Goal: Task Accomplishment & Management: Use online tool/utility

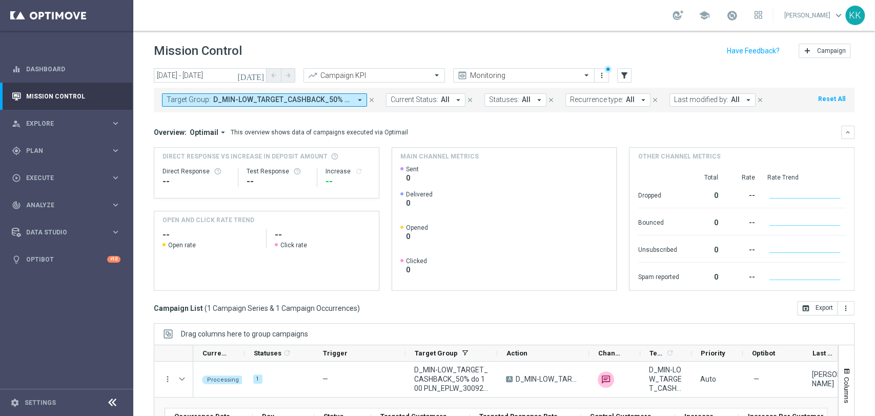
drag, startPoint x: 375, startPoint y: 97, endPoint x: 179, endPoint y: 138, distance: 200.0
click at [373, 97] on button "close" at bounding box center [371, 99] width 9 height 11
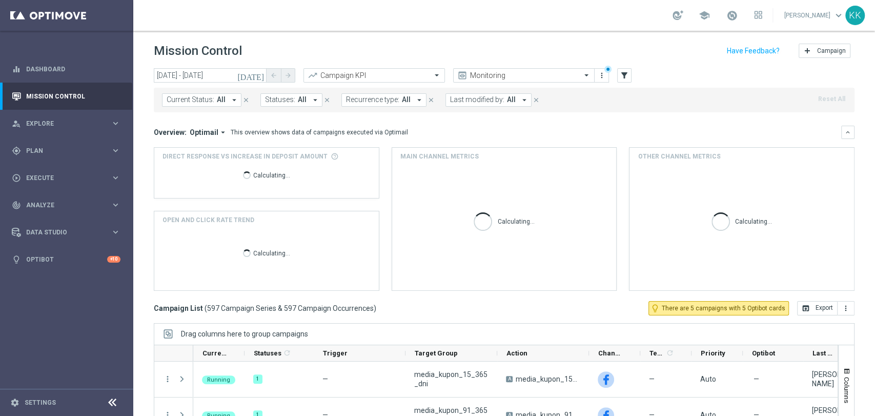
click at [200, 129] on span "Optimail" at bounding box center [204, 132] width 29 height 9
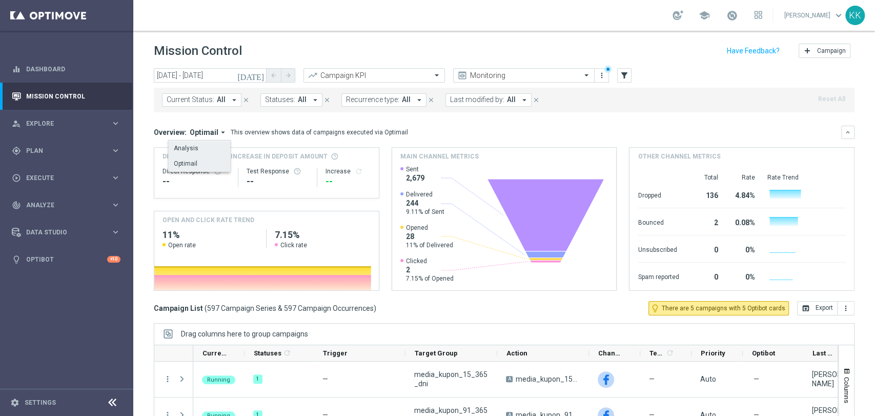
click at [192, 147] on div "Analysis" at bounding box center [186, 148] width 25 height 9
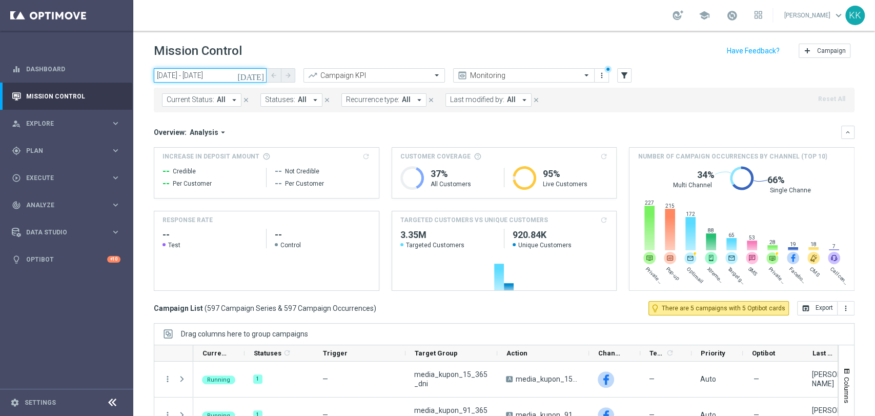
click at [220, 77] on input "[DATE] - [DATE]" at bounding box center [210, 75] width 113 height 14
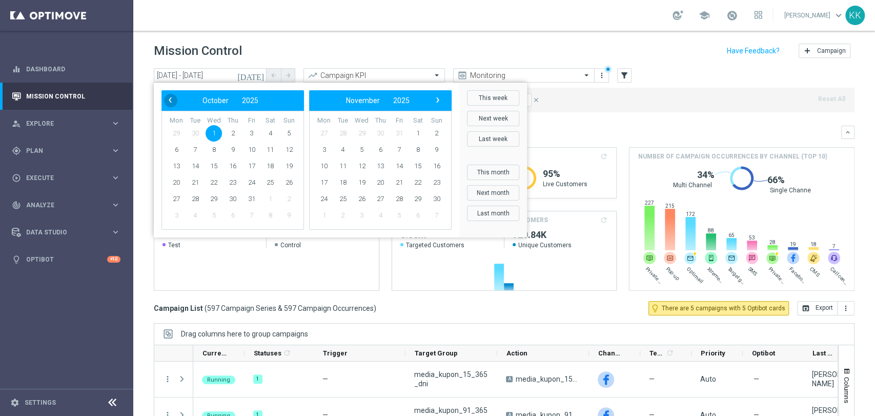
click at [168, 98] on span "‹" at bounding box center [169, 99] width 13 height 13
click at [172, 131] on span "1" at bounding box center [176, 133] width 16 height 16
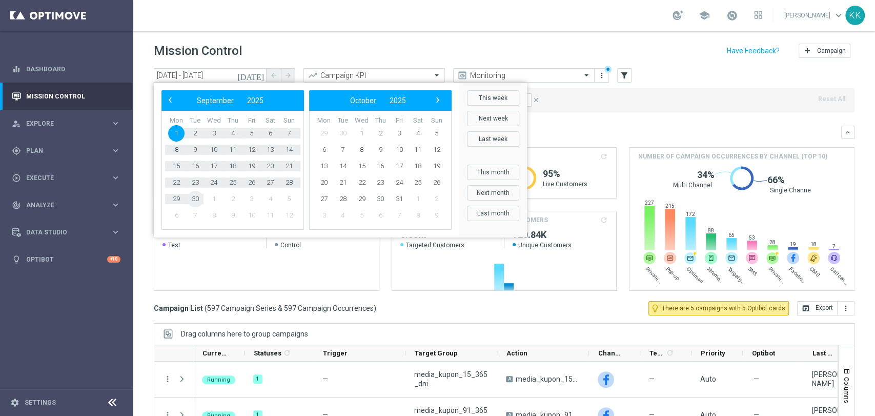
click at [197, 198] on span "30" at bounding box center [195, 199] width 16 height 16
type input "[DATE] - [DATE]"
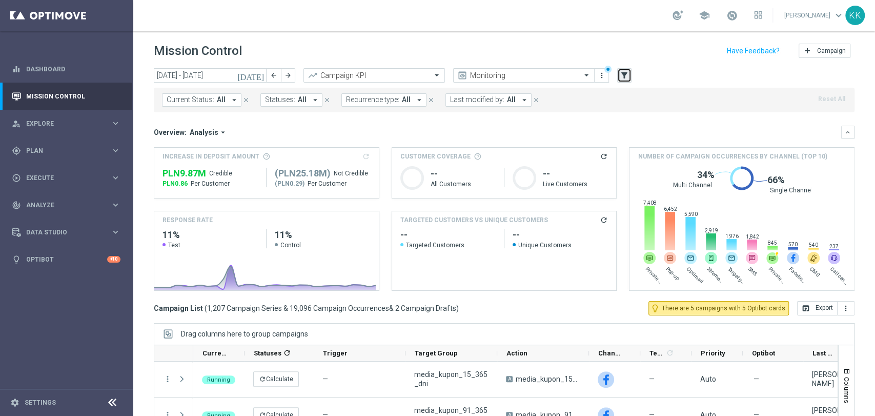
click at [622, 76] on icon "filter_alt" at bounding box center [624, 75] width 9 height 9
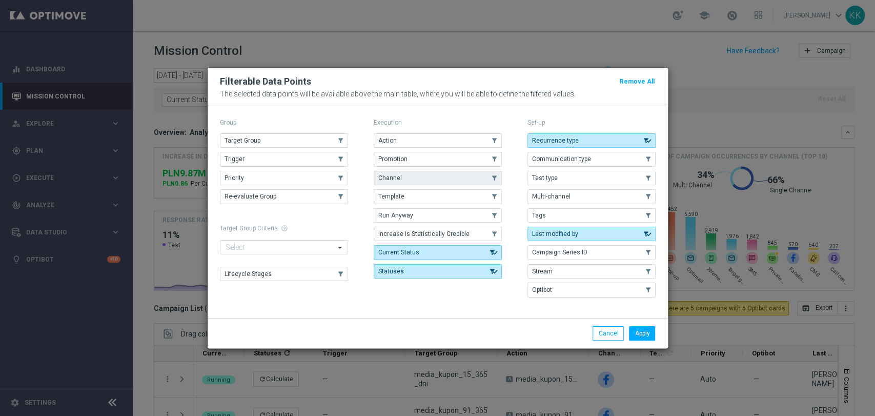
click at [417, 181] on button "Channel" at bounding box center [438, 178] width 128 height 14
click at [641, 326] on button "Apply" at bounding box center [642, 333] width 26 height 14
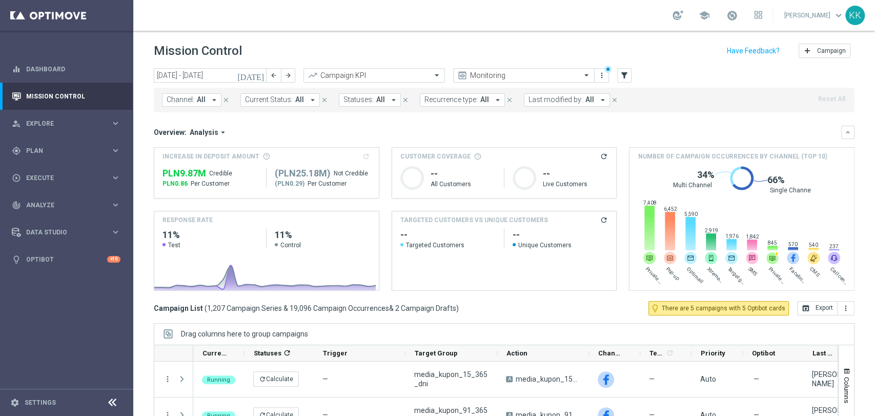
click at [202, 99] on span "All" at bounding box center [201, 99] width 9 height 9
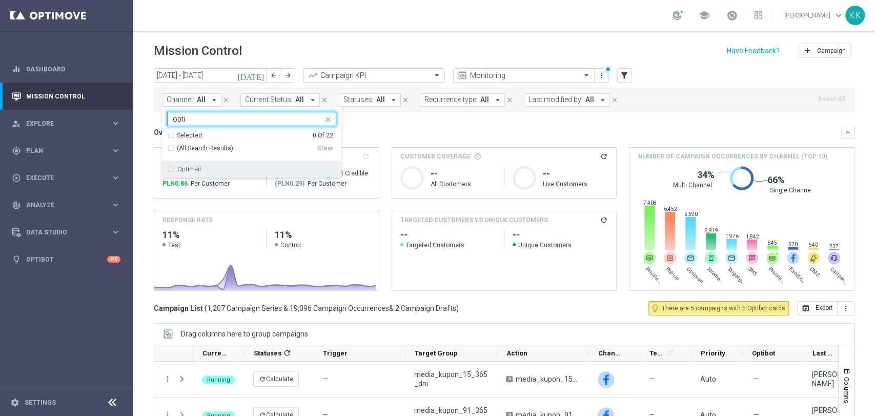
click at [226, 175] on div "Optimail" at bounding box center [251, 169] width 169 height 16
type input "opti"
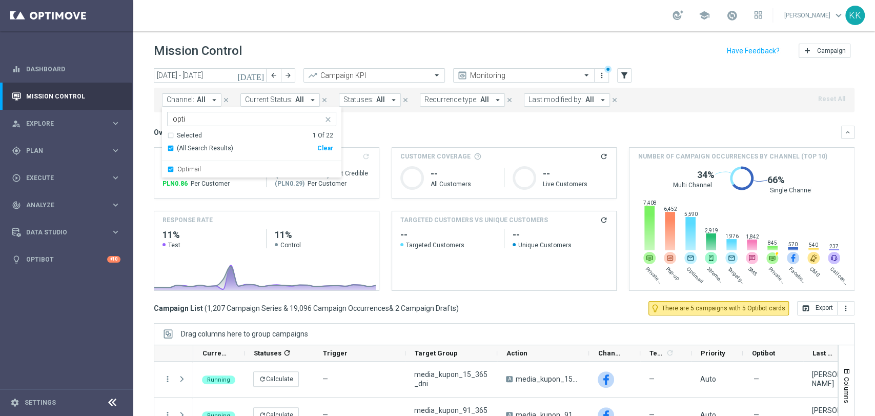
click at [296, 22] on div "school [PERSON_NAME] keyboard_arrow_down KK" at bounding box center [504, 15] width 742 height 31
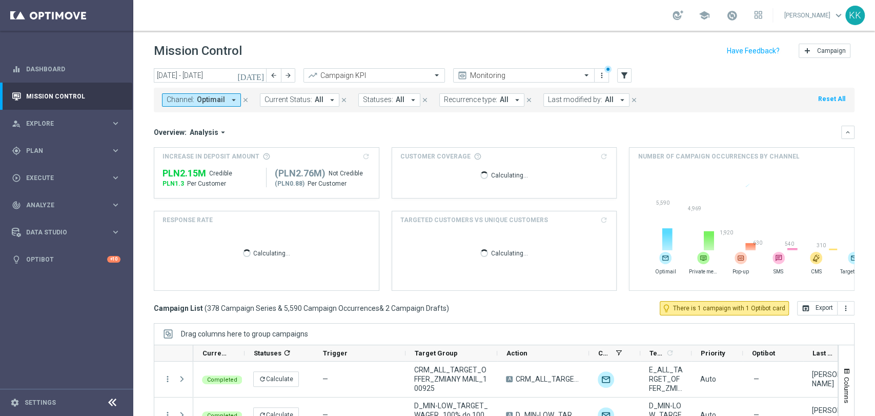
click at [195, 99] on button "Channel: Optimail arrow_drop_down" at bounding box center [201, 99] width 79 height 13
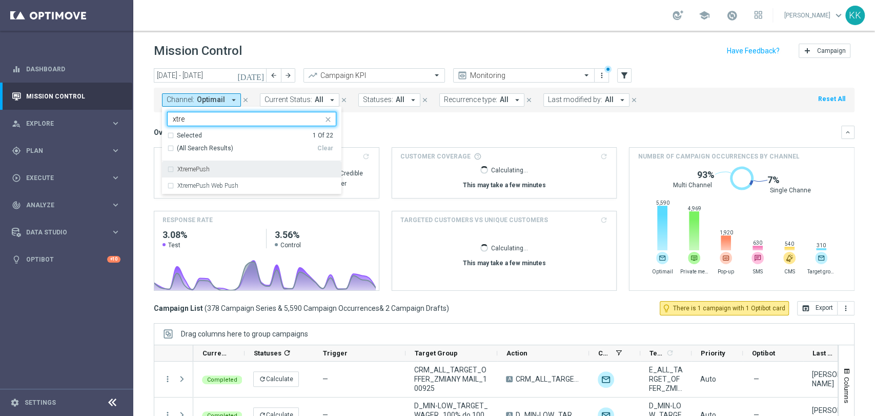
click at [209, 167] on label "XtremePush" at bounding box center [193, 169] width 32 height 6
type input "xtre"
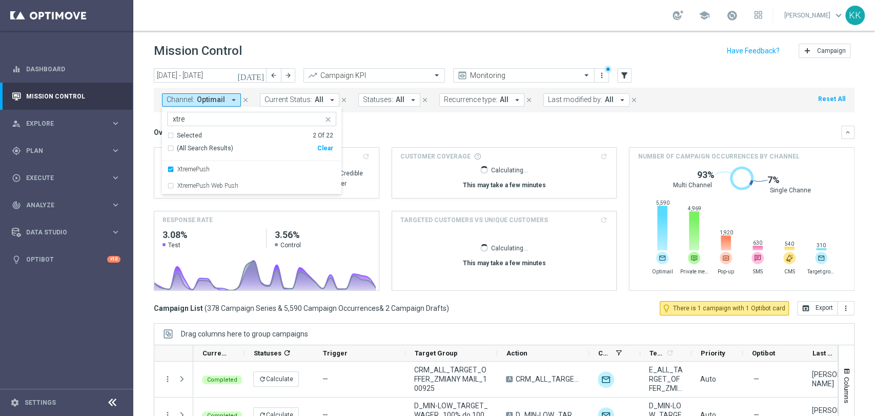
click at [309, 26] on div "school [PERSON_NAME] keyboard_arrow_down KK" at bounding box center [504, 15] width 742 height 31
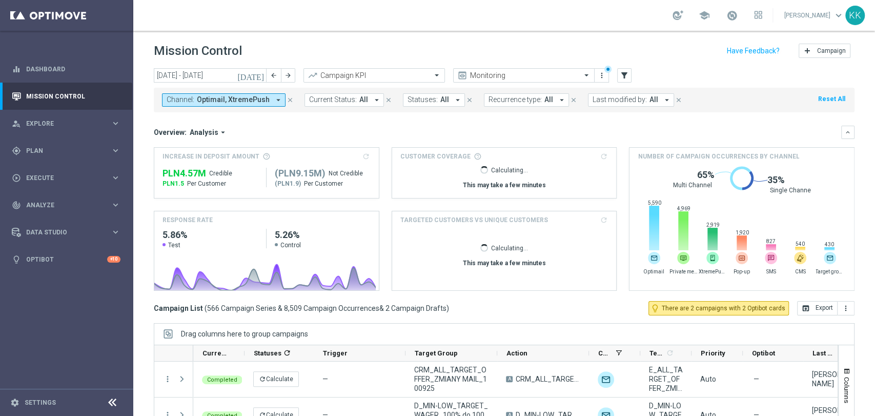
click at [530, 101] on span "Recurrence type:" at bounding box center [514, 99] width 53 height 9
click at [518, 180] on div "Recurring" at bounding box center [525, 177] width 73 height 16
click at [670, 63] on header "Mission Control add Campaign" at bounding box center [504, 49] width 742 height 37
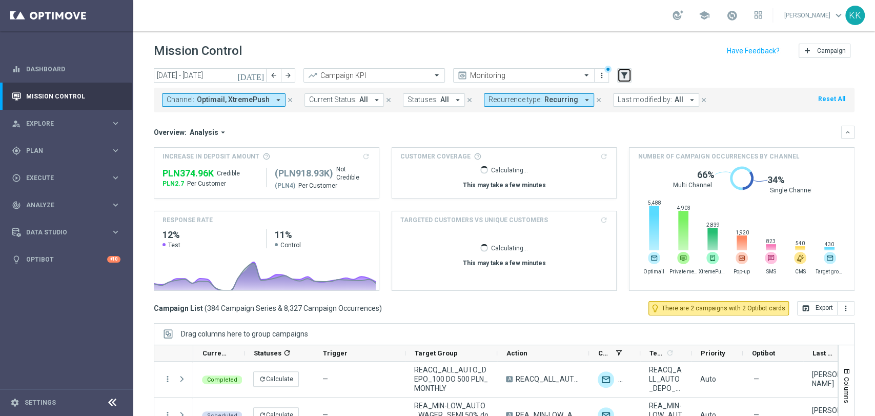
click at [628, 76] on icon "filter_alt" at bounding box center [624, 75] width 9 height 9
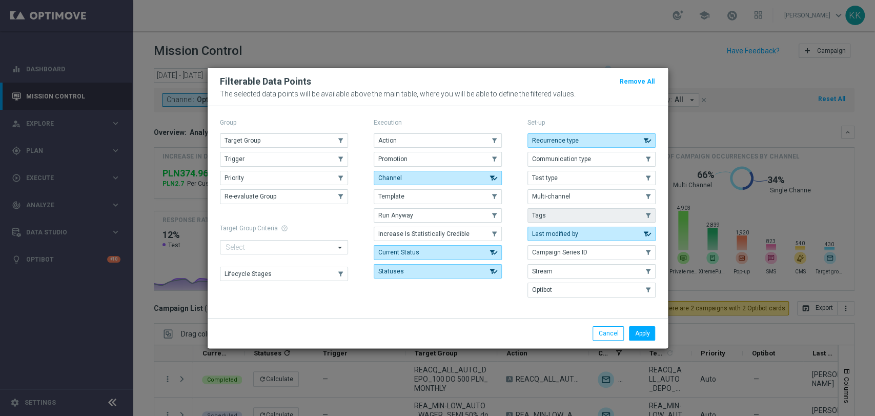
click at [550, 219] on button "Tags" at bounding box center [591, 215] width 128 height 14
click at [637, 326] on button "Apply" at bounding box center [642, 333] width 26 height 14
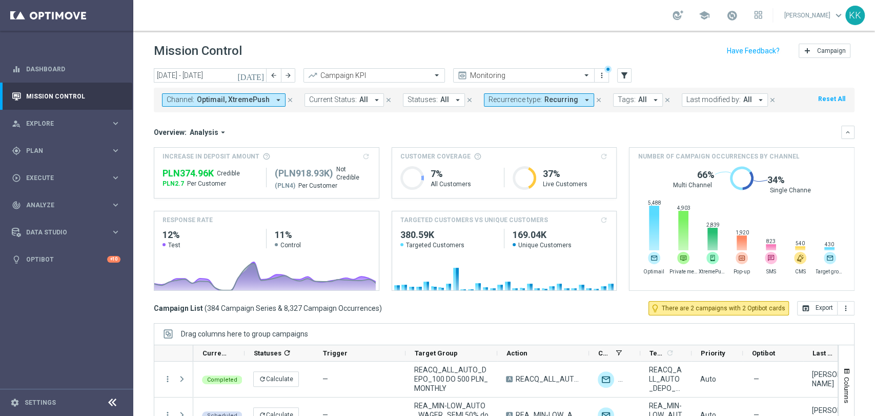
click at [629, 104] on button "Tags: All arrow_drop_down" at bounding box center [638, 99] width 50 height 13
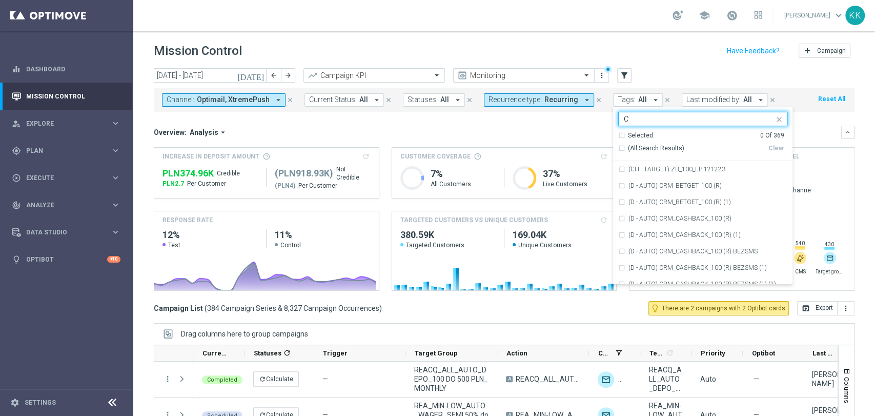
type input "C"
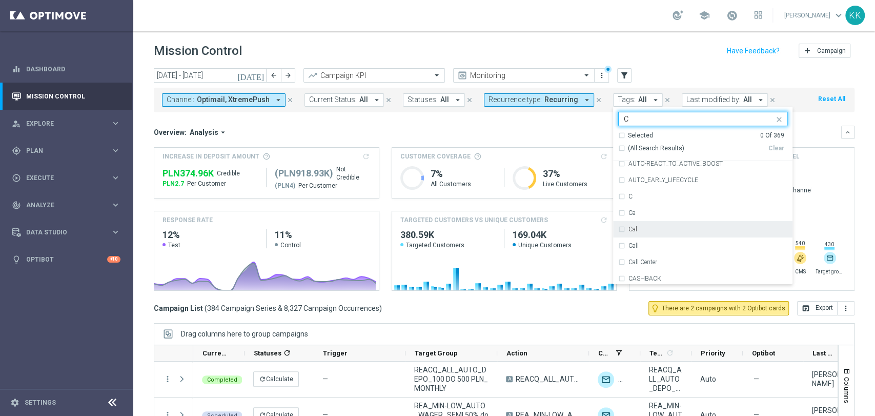
scroll to position [797, 0]
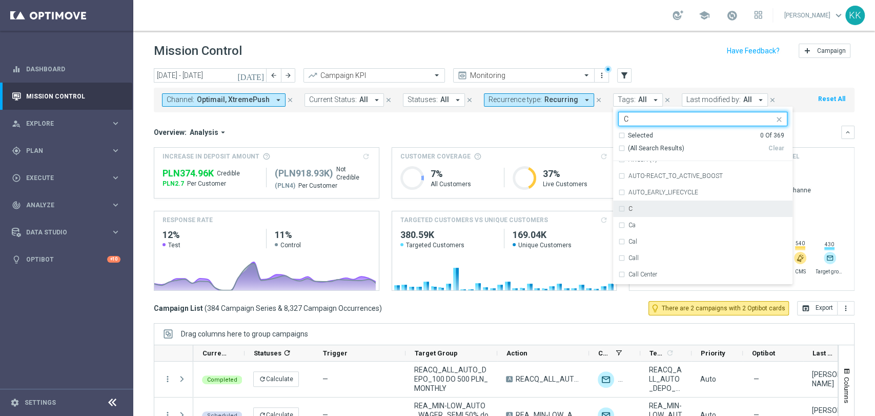
click at [652, 215] on div "C" at bounding box center [702, 208] width 169 height 16
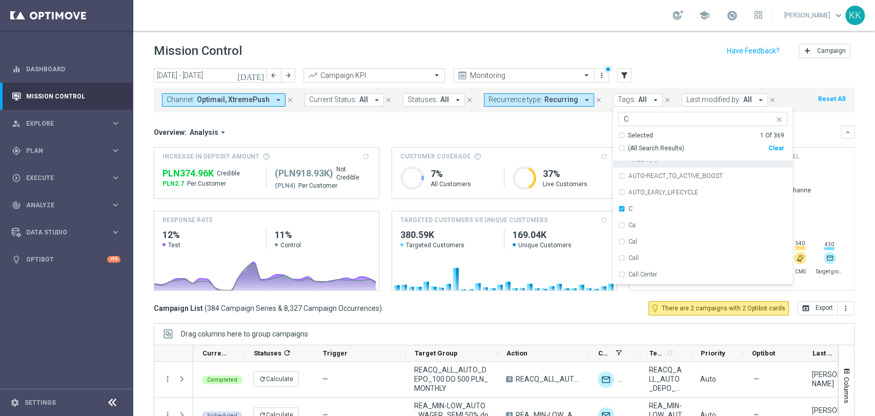
click at [616, 38] on header "Mission Control add Campaign" at bounding box center [504, 49] width 742 height 37
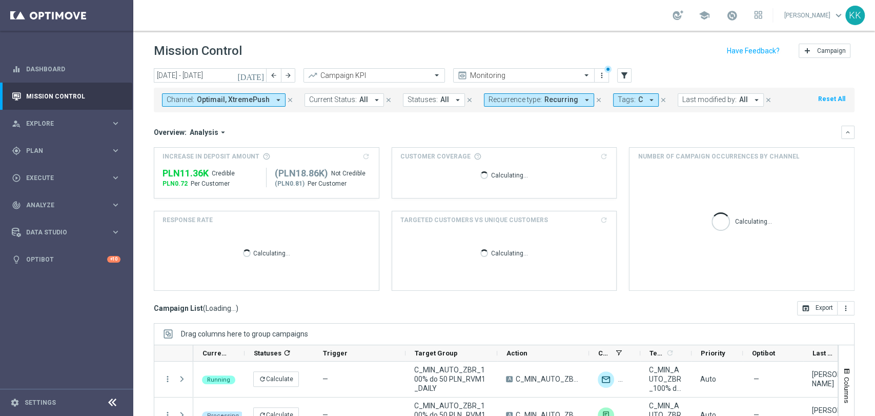
click at [620, 101] on span "Tags:" at bounding box center [627, 99] width 18 height 9
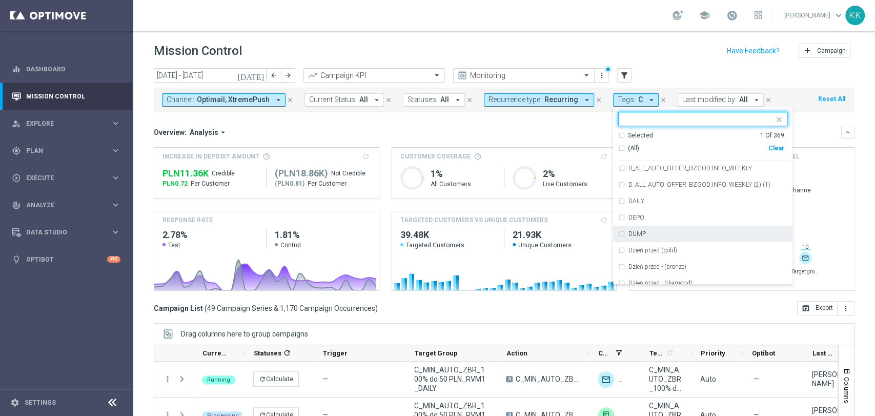
scroll to position [2790, 0]
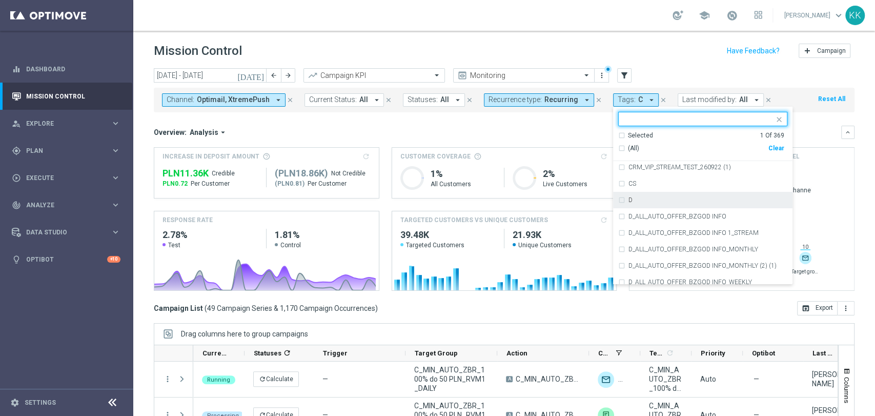
click at [664, 192] on div "D" at bounding box center [702, 200] width 169 height 16
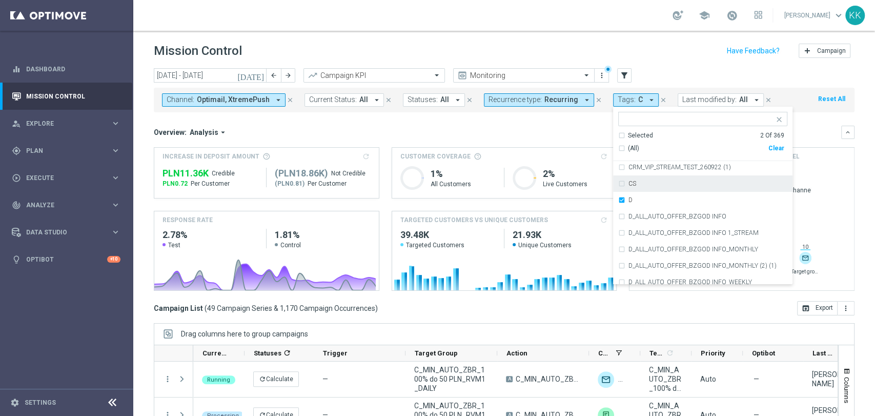
click at [672, 21] on div at bounding box center [677, 15] width 11 height 11
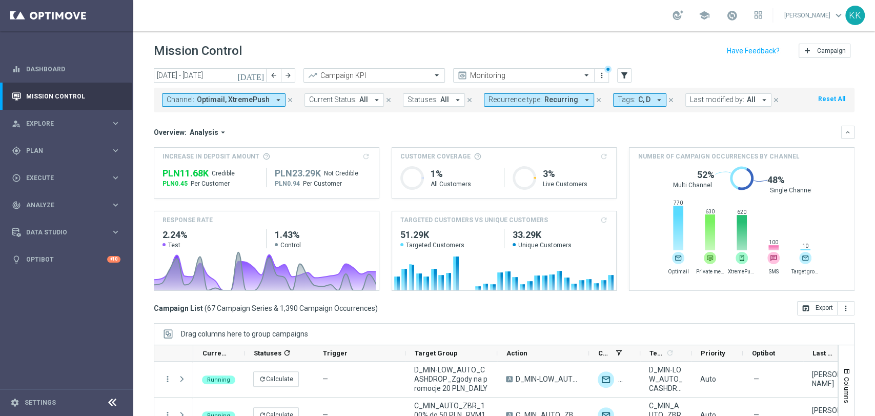
click at [407, 79] on input "text" at bounding box center [364, 75] width 110 height 9
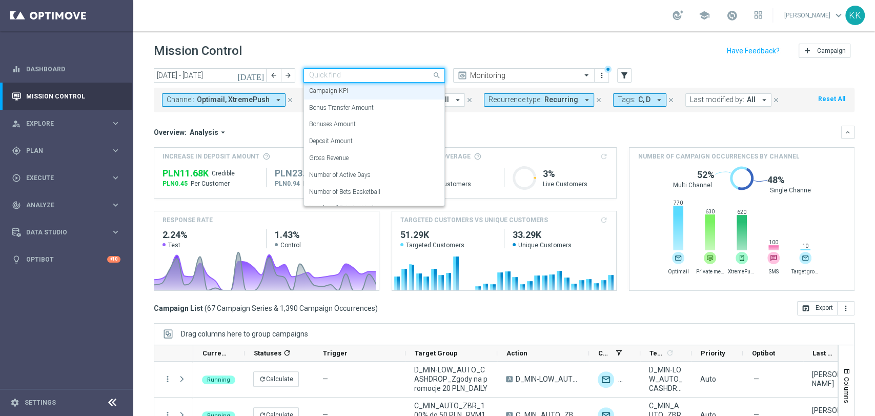
click at [404, 75] on input "text" at bounding box center [364, 75] width 110 height 9
click at [419, 5] on div "school [PERSON_NAME] keyboard_arrow_down KK" at bounding box center [504, 15] width 742 height 31
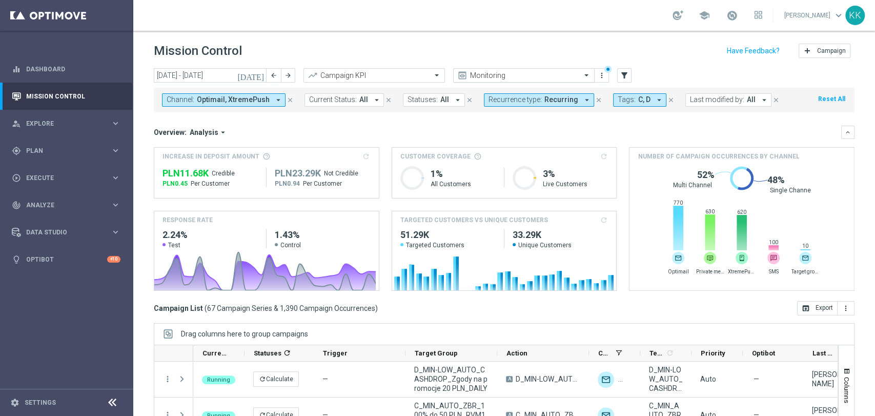
click at [525, 71] on input "text" at bounding box center [514, 75] width 110 height 9
click at [519, 44] on div "Mission Control add Campaign" at bounding box center [504, 51] width 701 height 20
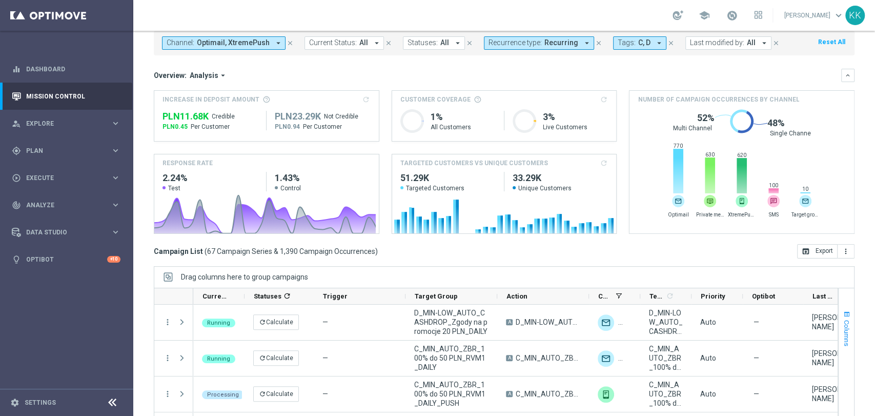
click at [843, 323] on span "Columns" at bounding box center [847, 333] width 8 height 26
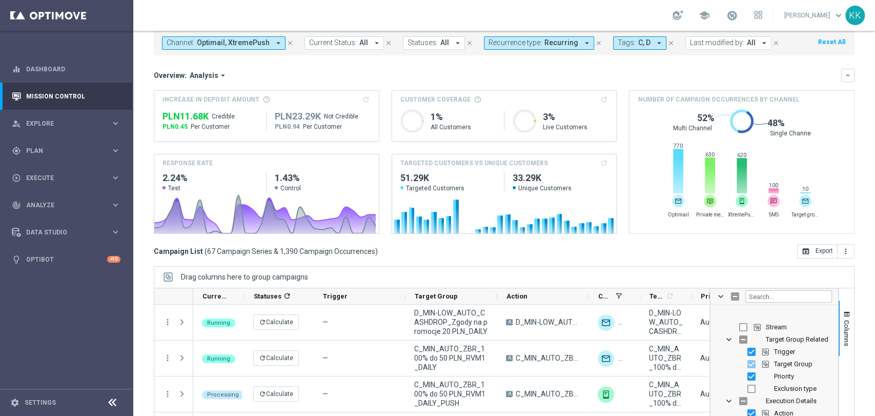
scroll to position [0, 0]
click at [747, 361] on input "Press SPACE to toggle visibility (visible)" at bounding box center [751, 363] width 8 height 8
checkbox input "false"
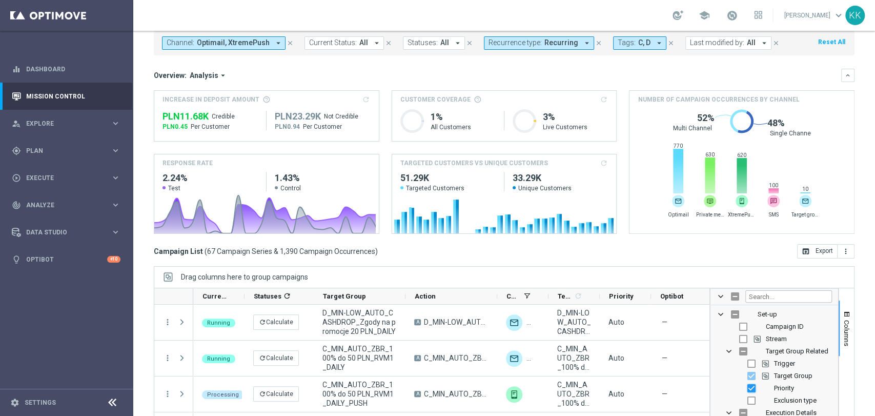
click at [747, 388] on input "Press SPACE to toggle visibility (visible)" at bounding box center [751, 388] width 8 height 8
checkbox input "false"
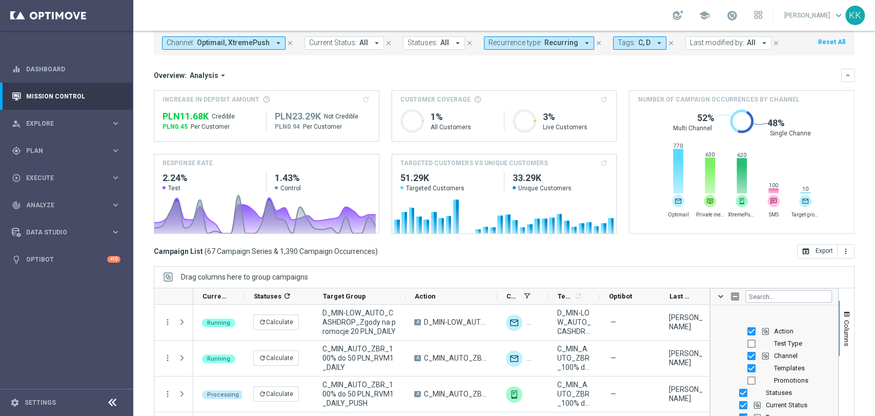
scroll to position [114, 0]
click at [747, 346] on input "Press SPACE to toggle visibility (visible)" at bounding box center [751, 348] width 8 height 8
checkbox input "false"
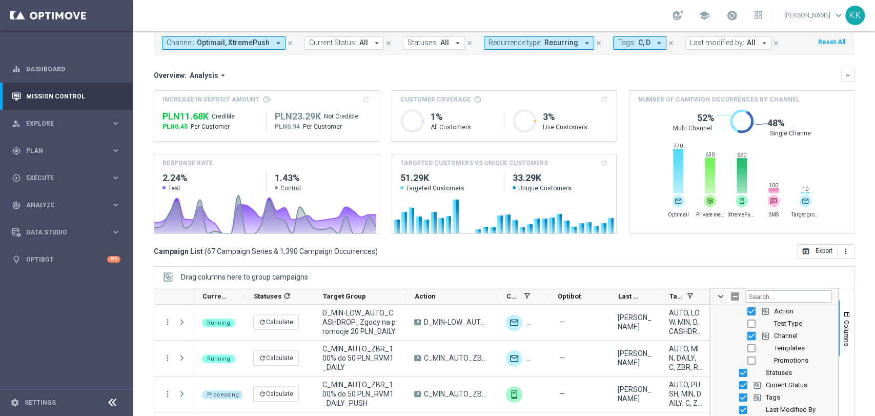
click at [747, 334] on input "Press SPACE to toggle visibility (visible)" at bounding box center [751, 336] width 8 height 8
checkbox input "false"
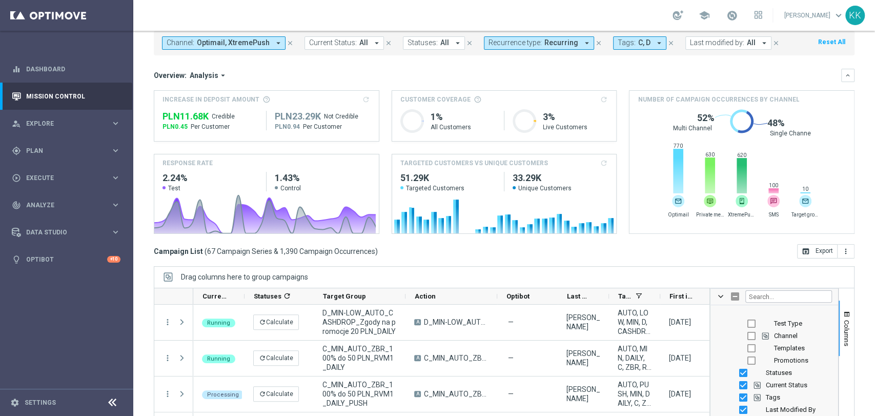
scroll to position [171, 0]
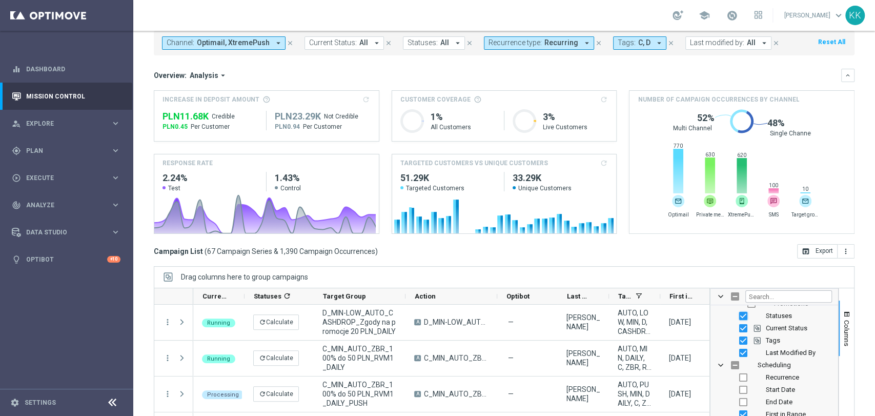
click at [739, 317] on input "Press SPACE to toggle visibility (visible)" at bounding box center [743, 316] width 8 height 8
checkbox input "false"
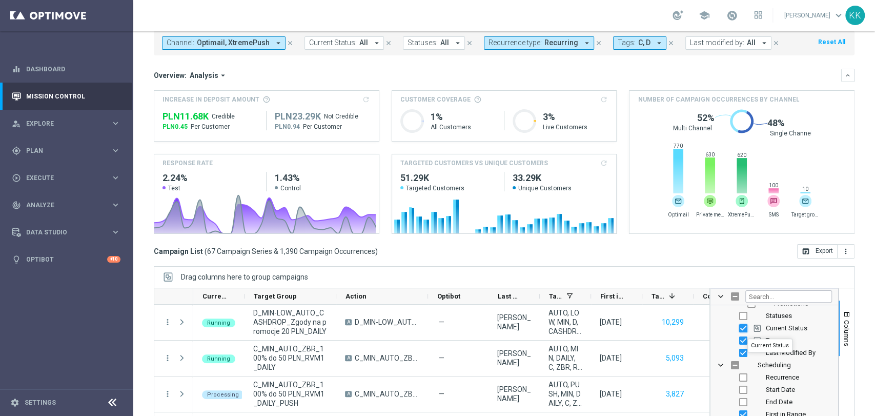
click at [739, 324] on input "Press SPACE to toggle visibility (visible)" at bounding box center [743, 328] width 8 height 8
checkbox input "false"
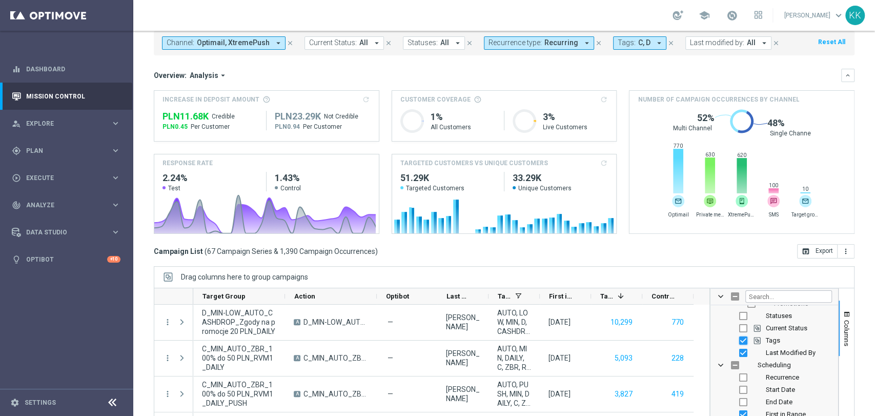
click at [739, 336] on input "Press SPACE to toggle visibility (visible)" at bounding box center [743, 340] width 8 height 8
checkbox input "false"
click at [739, 352] on input "Press SPACE to toggle visibility (visible)" at bounding box center [743, 353] width 8 height 8
checkbox input "false"
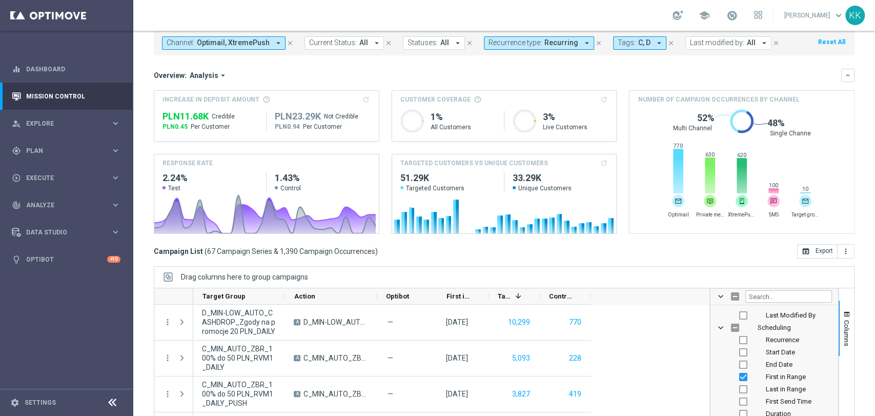
scroll to position [228, 0]
click at [739, 356] on input "Press SPACE to toggle visibility (visible)" at bounding box center [743, 357] width 8 height 8
checkbox input "false"
click at [739, 356] on input "Press SPACE to toggle visibility (hidden)" at bounding box center [743, 357] width 8 height 8
checkbox input "true"
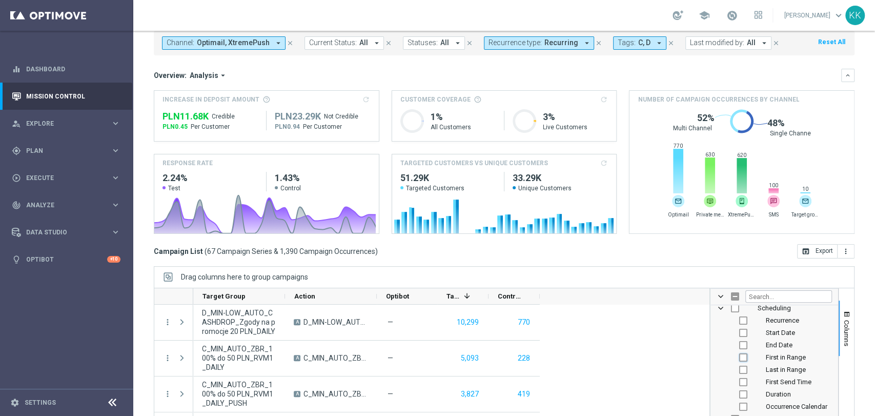
checkbox input "false"
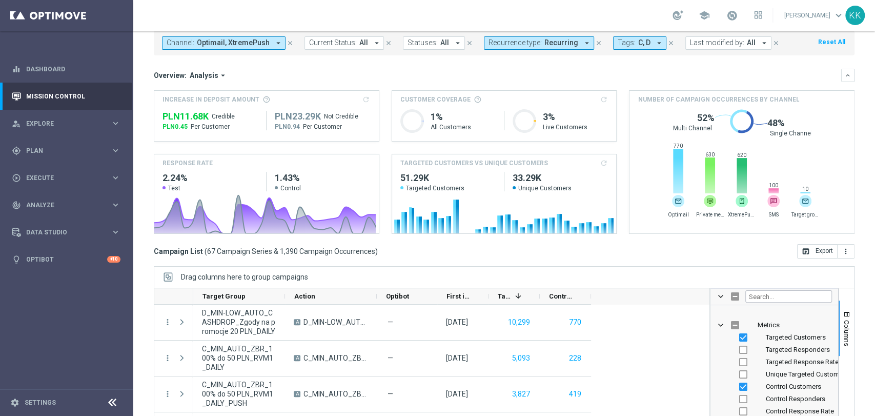
scroll to position [341, 0]
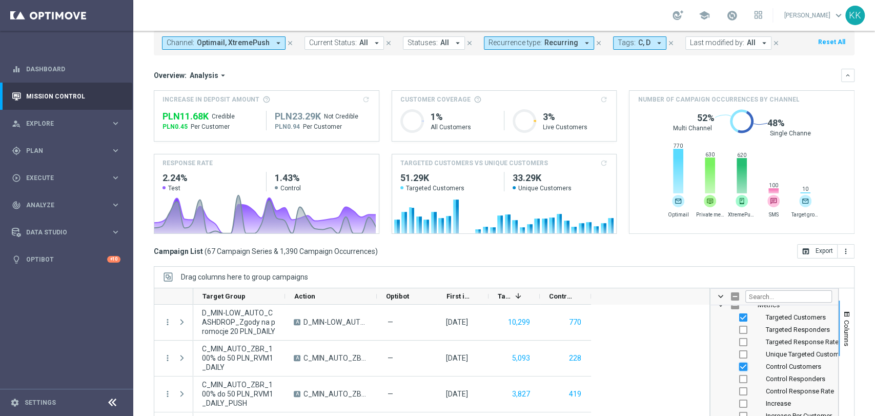
click at [739, 364] on input "Press SPACE to toggle visibility (visible)" at bounding box center [743, 366] width 8 height 8
checkbox input "false"
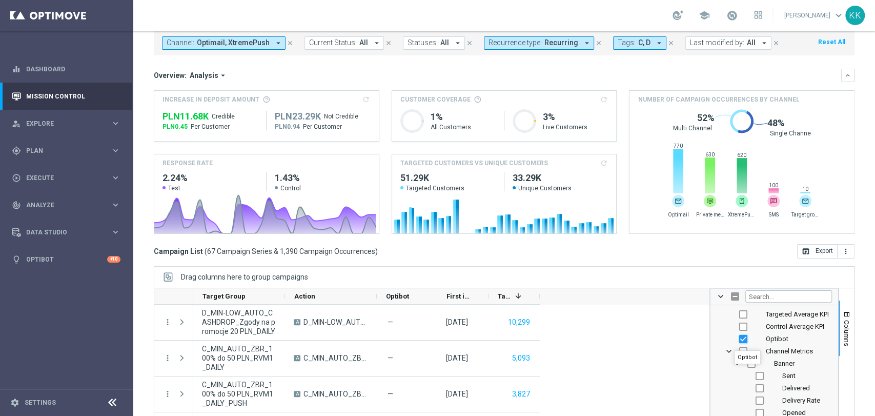
click at [739, 341] on input "Press SPACE to toggle visibility (visible)" at bounding box center [743, 339] width 8 height 8
checkbox input "false"
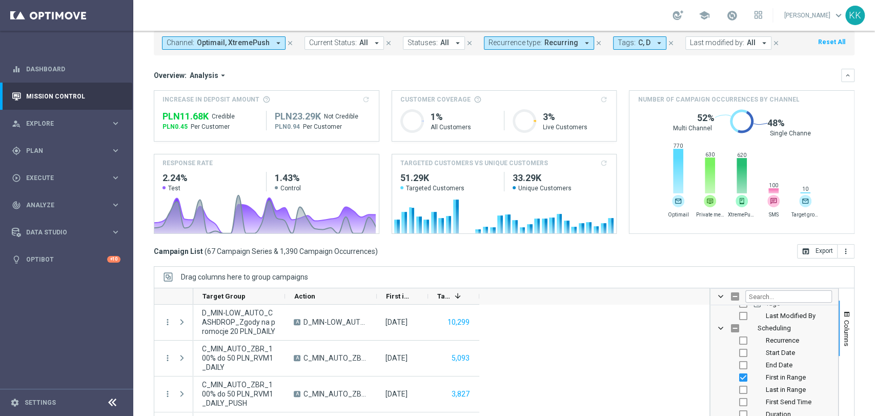
scroll to position [228, 0]
click at [739, 356] on input "Press SPACE to toggle visibility (visible)" at bounding box center [743, 357] width 8 height 8
checkbox input "false"
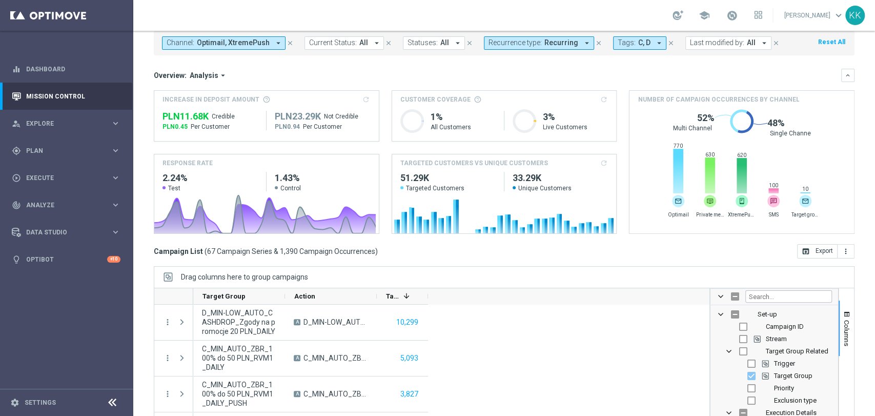
scroll to position [57, 0]
click at [747, 369] on input "Press SPACE to toggle visibility (visible)" at bounding box center [751, 368] width 8 height 8
checkbox input "false"
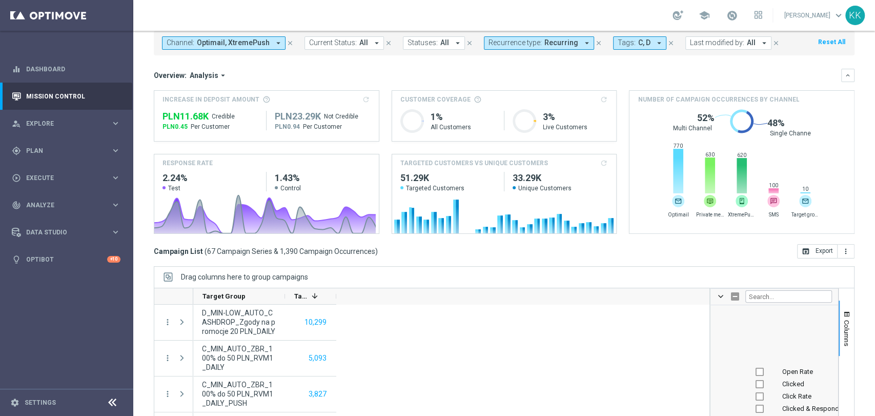
scroll to position [1480, 0]
click at [747, 358] on input "Press SPACE to toggle visibility (hidden)" at bounding box center [751, 359] width 8 height 8
checkbox input "true"
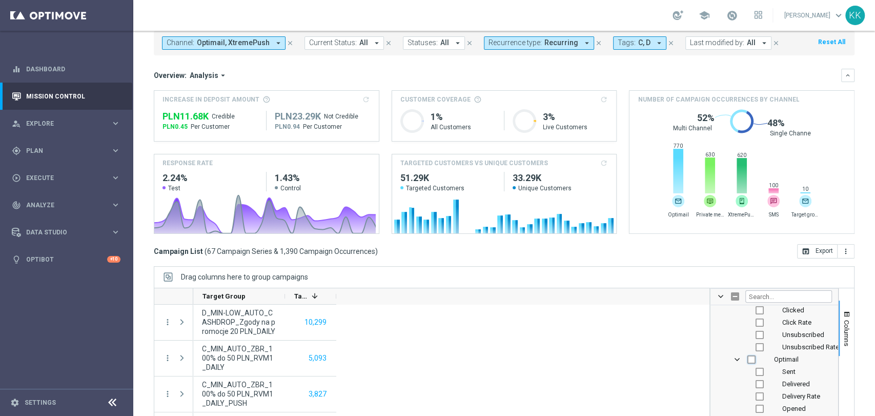
checkbox input "true"
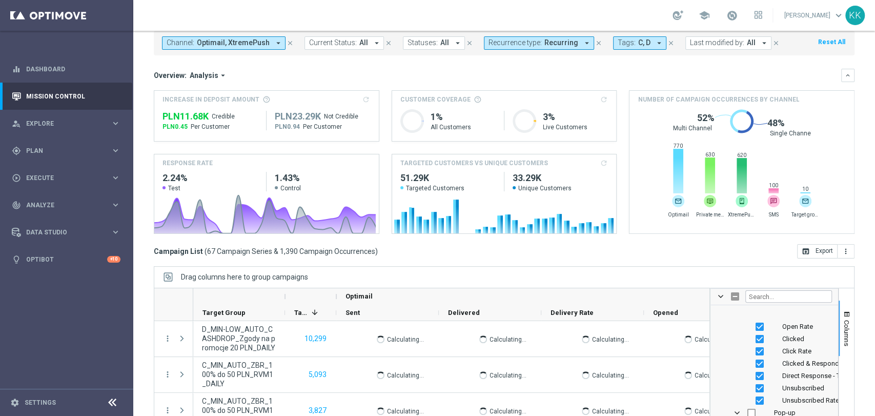
scroll to position [1594, 0]
click at [755, 343] on div "Clicked & Responded" at bounding box center [781, 343] width 101 height 12
click at [755, 355] on input "Press SPACE to toggle visibility (visible)" at bounding box center [759, 356] width 8 height 8
checkbox input "false"
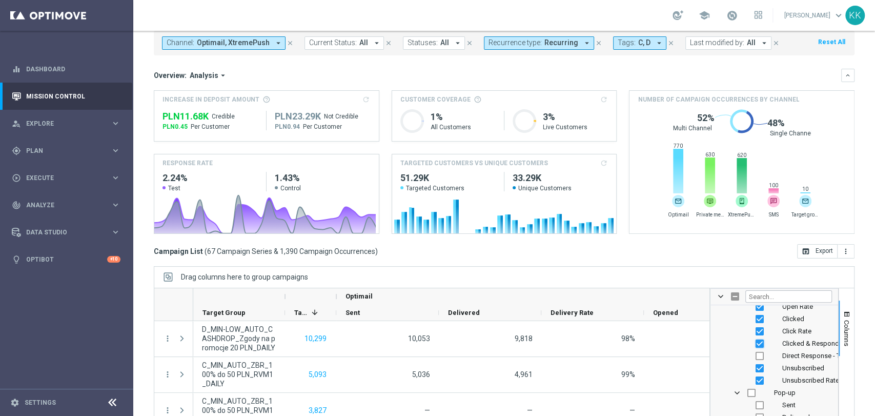
click at [755, 342] on input "Press SPACE to toggle visibility (visible)" at bounding box center [759, 343] width 8 height 8
checkbox input "false"
click at [755, 369] on input "Press SPACE to toggle visibility (visible)" at bounding box center [759, 368] width 8 height 8
checkbox input "false"
click at [755, 378] on input "Press SPACE to toggle visibility (visible)" at bounding box center [759, 380] width 8 height 8
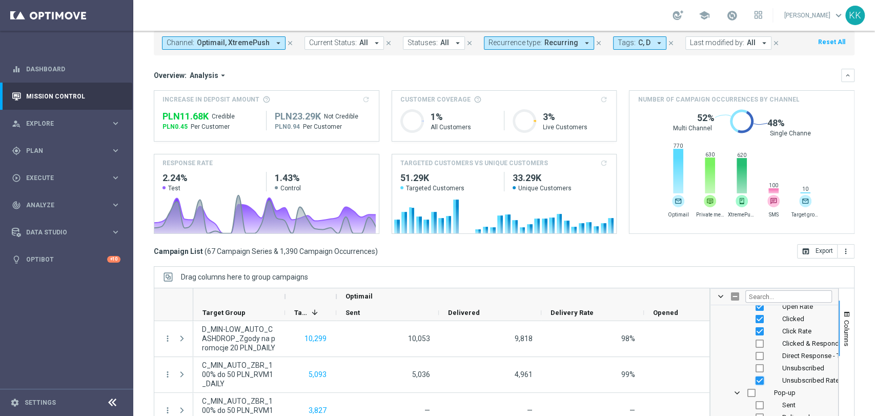
checkbox input "false"
click at [747, 360] on input "Press SPACE to toggle visibility (hidden)" at bounding box center [751, 361] width 8 height 8
checkbox input "true"
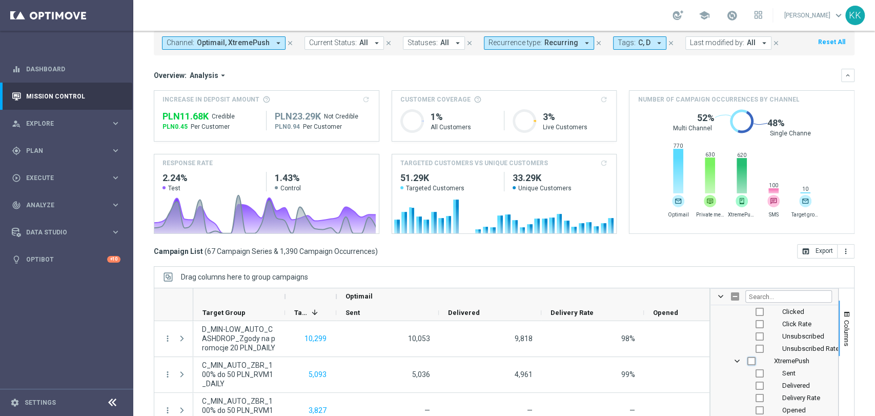
checkbox input "true"
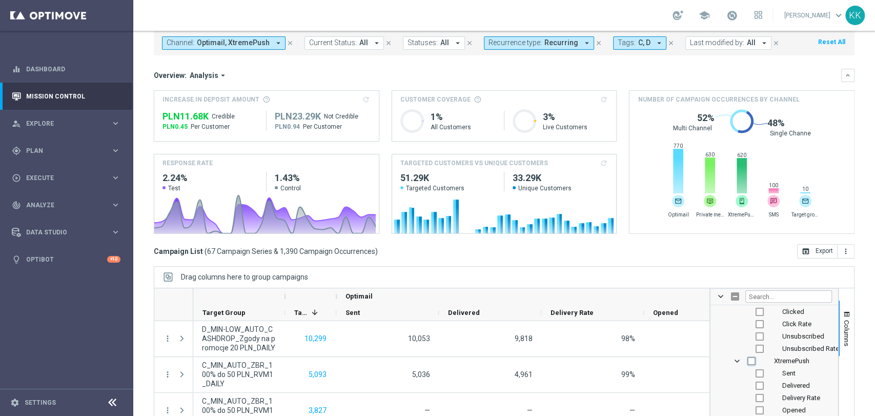
checkbox input "true"
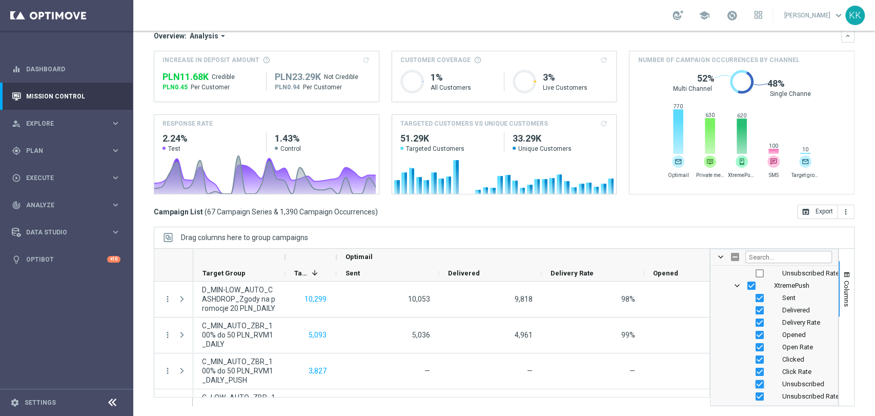
click at [755, 385] on input "Press SPACE to toggle visibility (visible)" at bounding box center [759, 384] width 8 height 8
checkbox input "false"
click at [755, 398] on input "Press SPACE to toggle visibility (visible)" at bounding box center [759, 396] width 8 height 8
checkbox input "false"
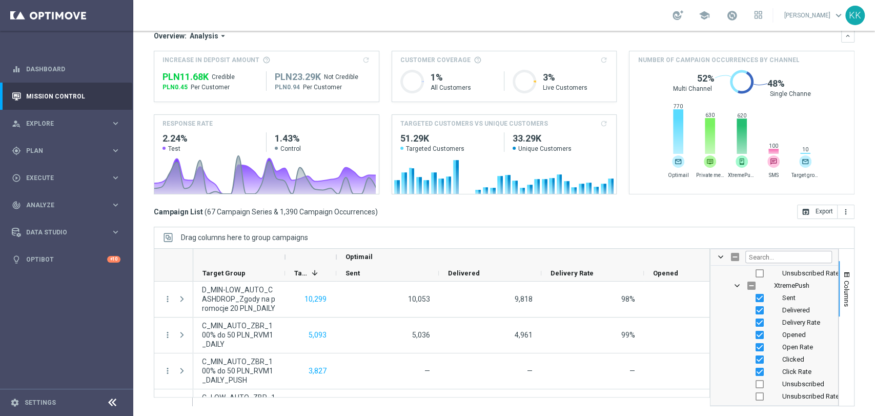
click at [717, 219] on div "[DATE] [DATE] - [DATE] arrow_back arrow_forward Campaign KPI trending_up Monito…" at bounding box center [504, 141] width 742 height 338
click at [802, 213] on icon "open_in_browser" at bounding box center [806, 212] width 8 height 8
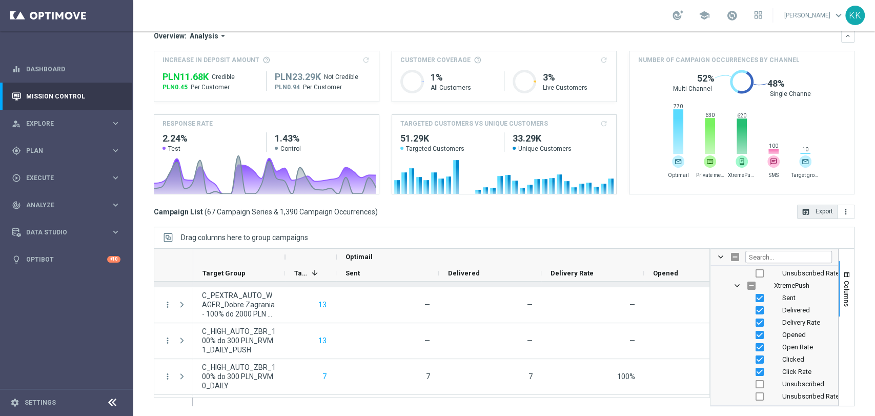
scroll to position [1775, 0]
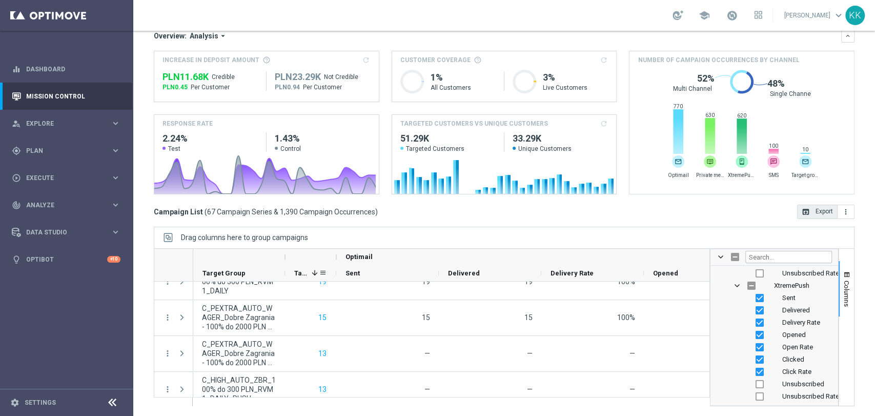
click at [313, 272] on span at bounding box center [315, 273] width 8 height 8
drag, startPoint x: 313, startPoint y: 272, endPoint x: 444, endPoint y: 289, distance: 132.7
click at [313, 272] on span "Targeted Customers" at bounding box center [306, 273] width 25 height 8
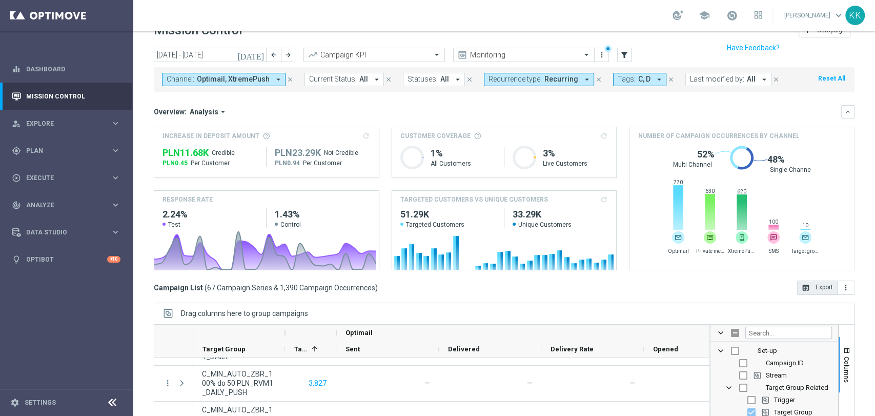
scroll to position [57, 0]
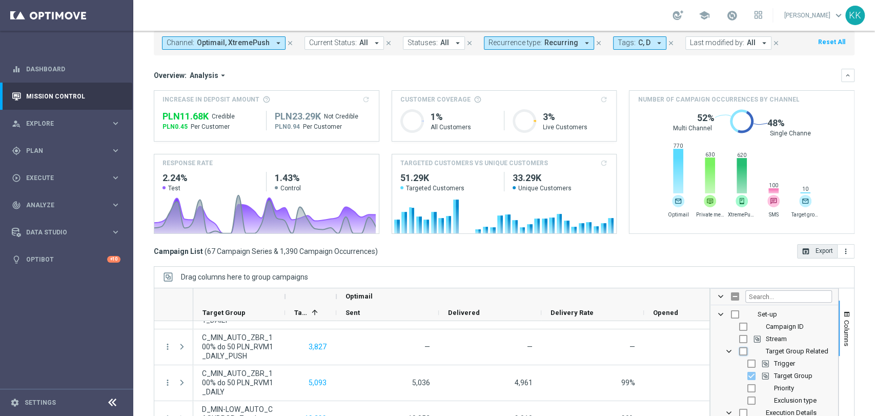
click at [739, 351] on input "Press SPACE to toggle visibility (hidden)" at bounding box center [743, 351] width 8 height 8
checkbox input "true"
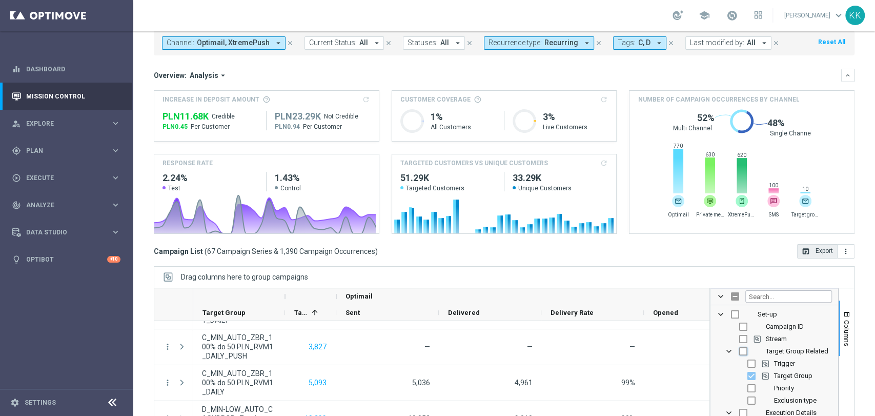
checkbox input "false"
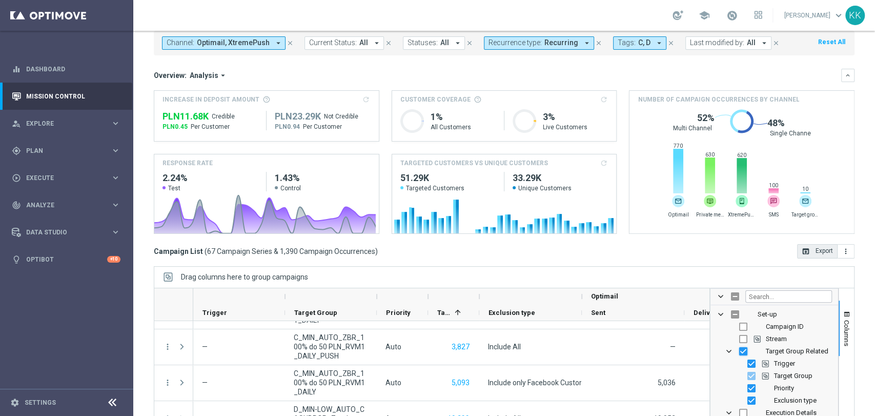
click at [739, 350] on input "Press SPACE to toggle visibility (visible)" at bounding box center [743, 351] width 8 height 8
checkbox input "false"
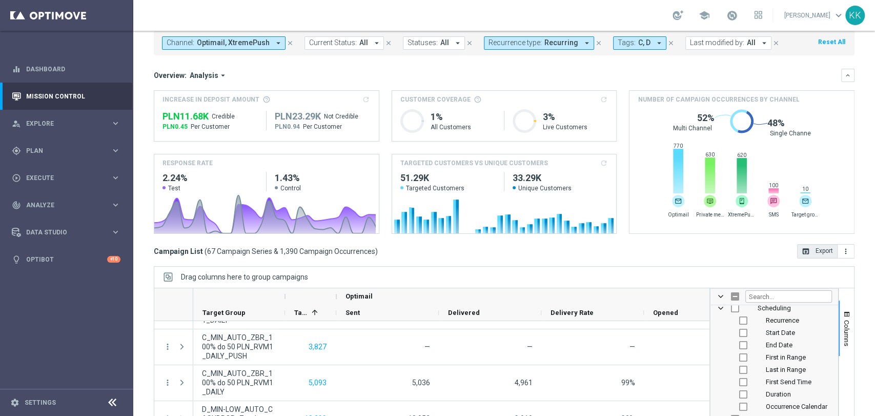
scroll to position [284, 0]
click at [739, 384] on input "Press SPACE to toggle visibility (hidden)" at bounding box center [743, 386] width 8 height 8
checkbox input "true"
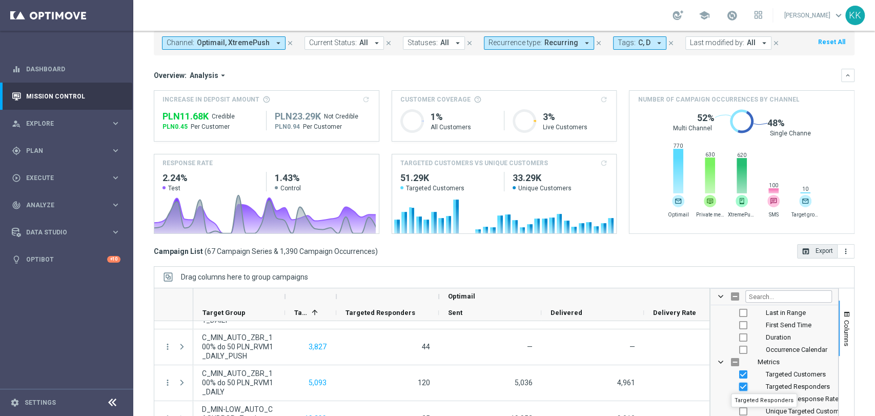
click at [739, 384] on input "Press SPACE to toggle visibility (visible)" at bounding box center [743, 386] width 8 height 8
checkbox input "false"
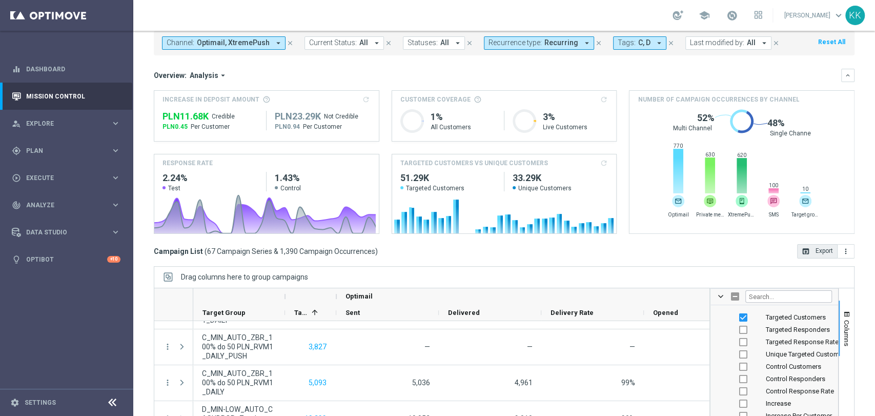
scroll to position [455, 0]
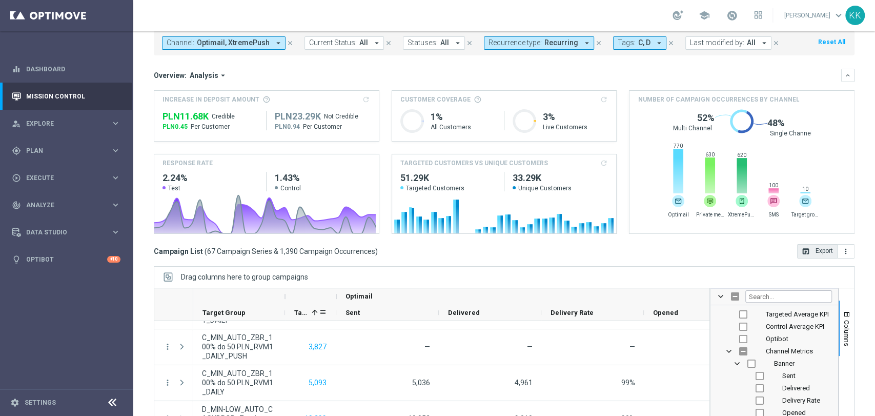
click at [314, 306] on div "Targeted Customers 1" at bounding box center [306, 312] width 25 height 16
click at [316, 311] on span at bounding box center [315, 312] width 8 height 8
click at [323, 309] on span at bounding box center [323, 312] width 8 height 8
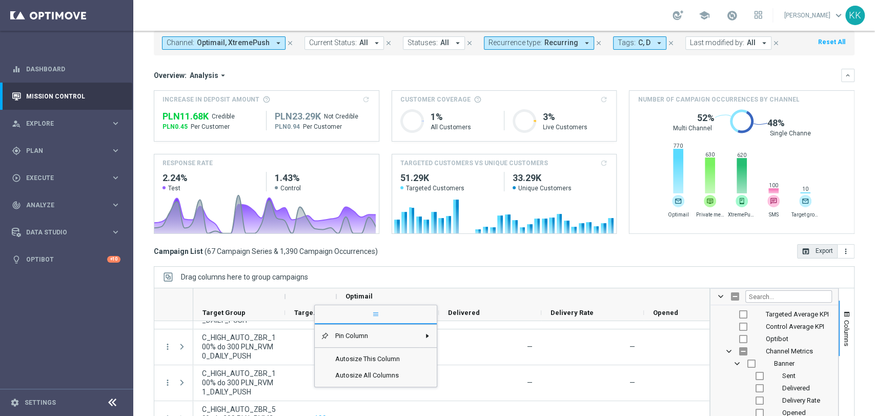
click at [323, 309] on span "general" at bounding box center [376, 314] width 122 height 18
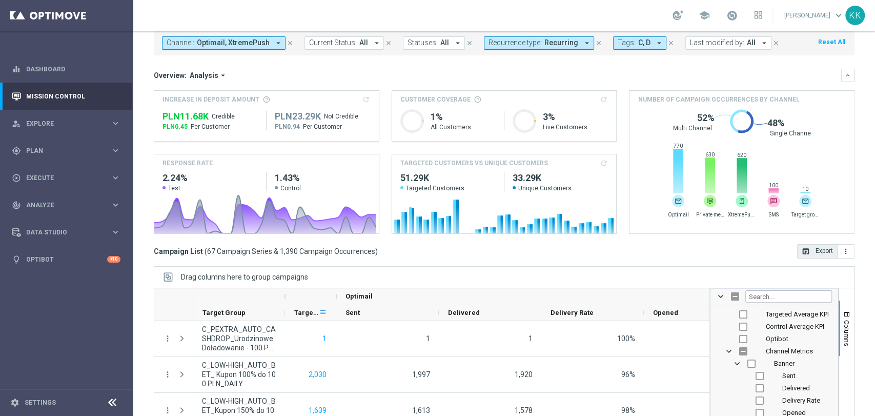
click at [323, 309] on span at bounding box center [323, 312] width 8 height 8
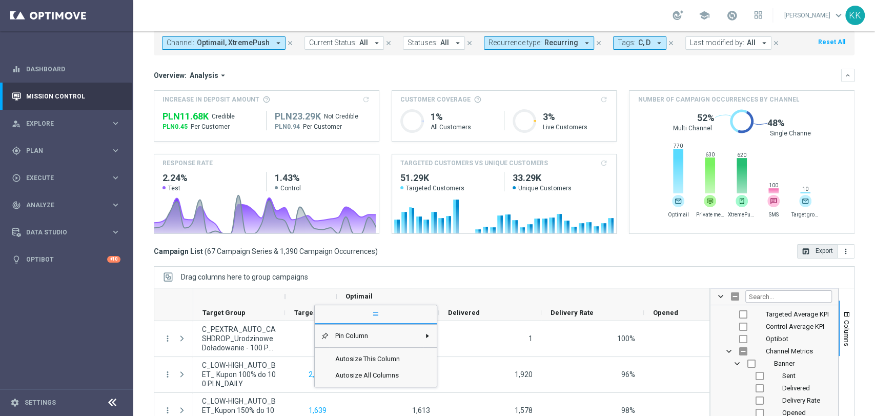
click at [323, 309] on span "general" at bounding box center [376, 314] width 122 height 18
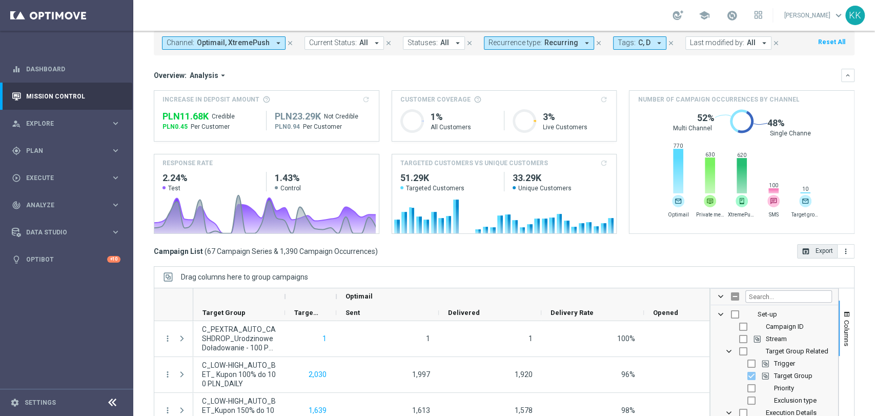
scroll to position [96, 0]
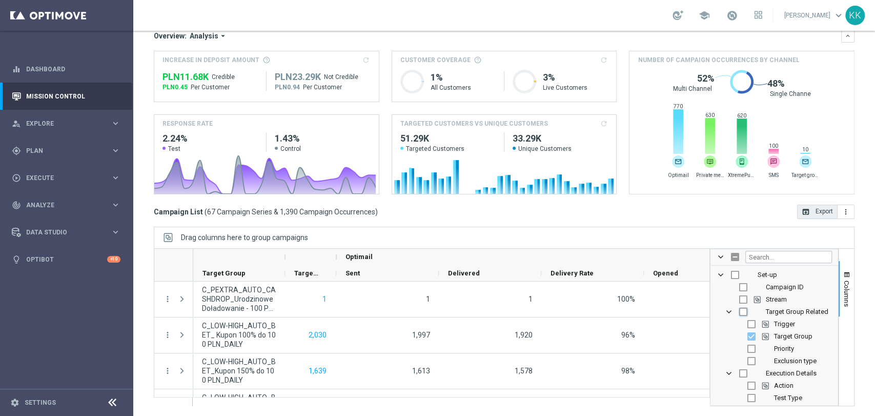
click at [739, 310] on input "Press SPACE to toggle visibility (hidden)" at bounding box center [743, 312] width 8 height 8
checkbox input "true"
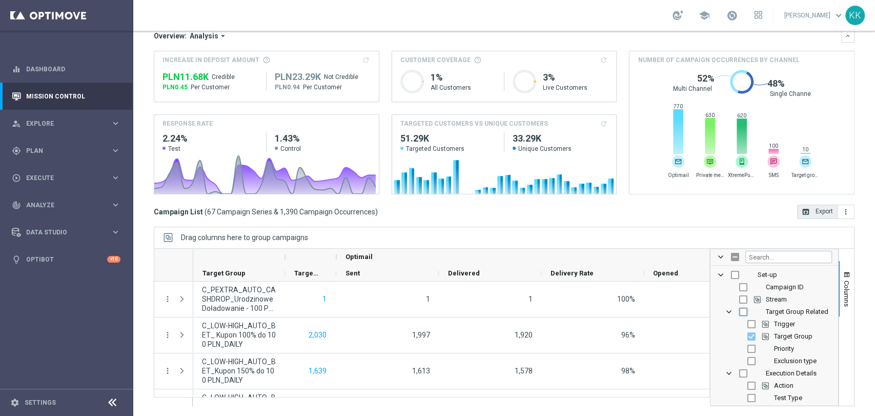
checkbox input "false"
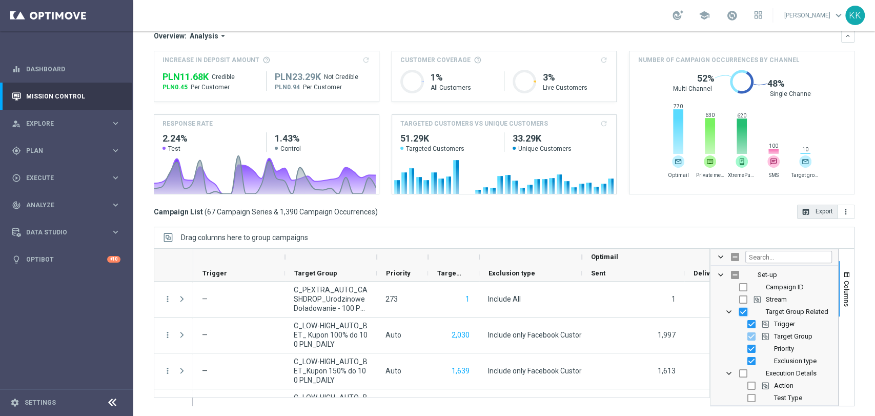
click at [739, 310] on input "Press SPACE to toggle visibility (visible)" at bounding box center [743, 312] width 8 height 8
checkbox input "false"
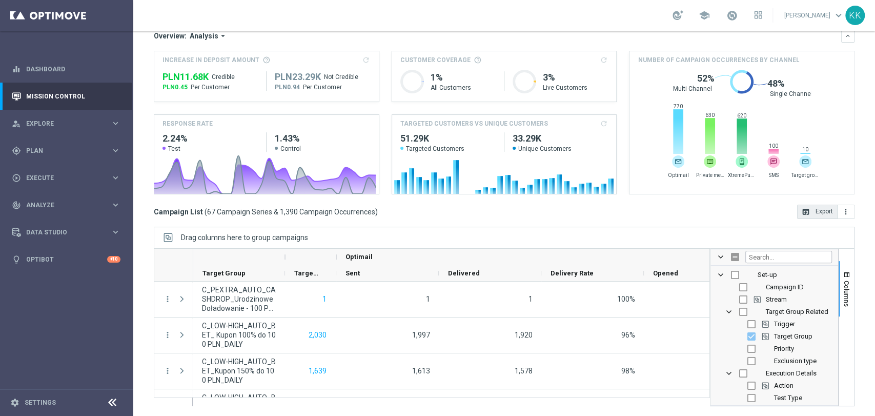
click at [738, 336] on div "Target Group" at bounding box center [781, 336] width 101 height 12
click at [762, 336] on span "Target Group Column" at bounding box center [765, 336] width 7 height 7
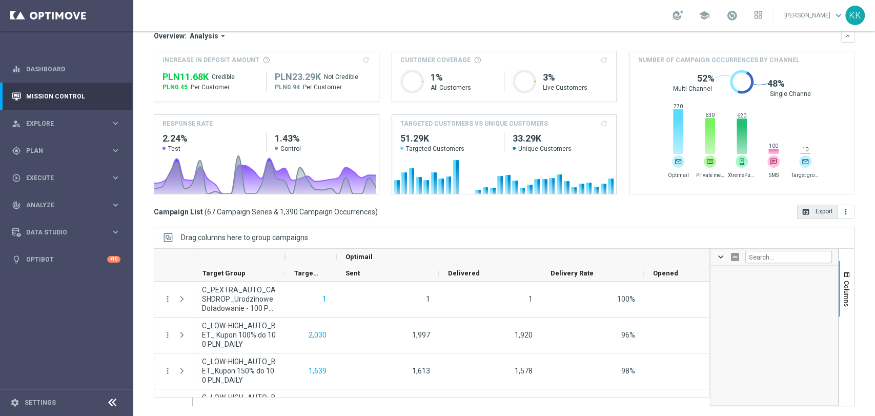
scroll to position [0, 0]
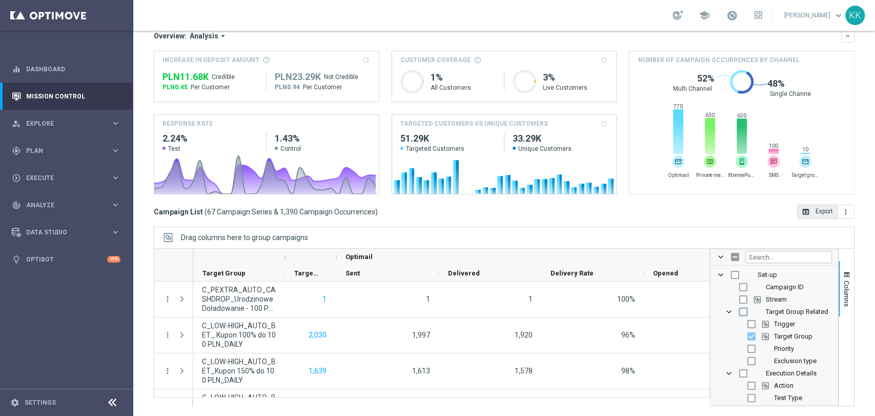
click at [739, 312] on input "Press SPACE to toggle visibility (hidden)" at bounding box center [743, 312] width 8 height 8
checkbox input "true"
checkbox input "false"
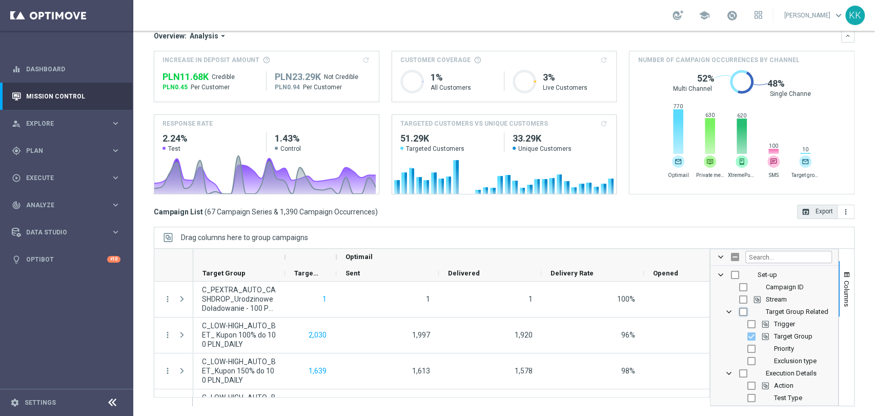
checkbox input "true"
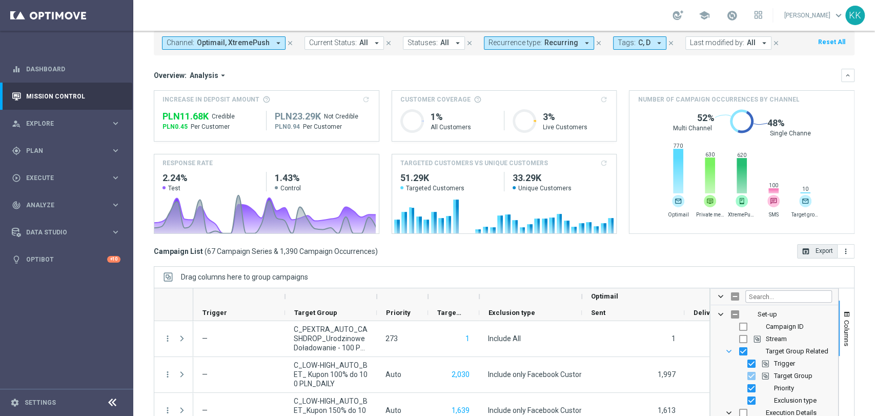
click at [725, 351] on span "Target Group Related Column Group" at bounding box center [729, 351] width 8 height 8
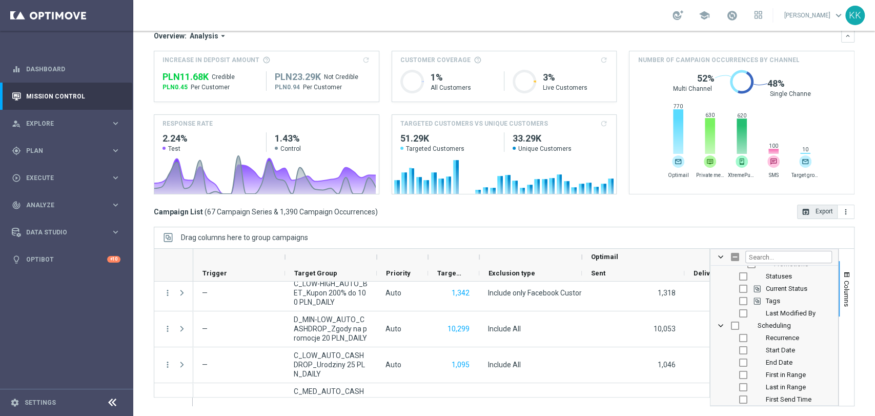
scroll to position [284, 0]
click at [810, 206] on button "open_in_browser Export" at bounding box center [817, 212] width 40 height 14
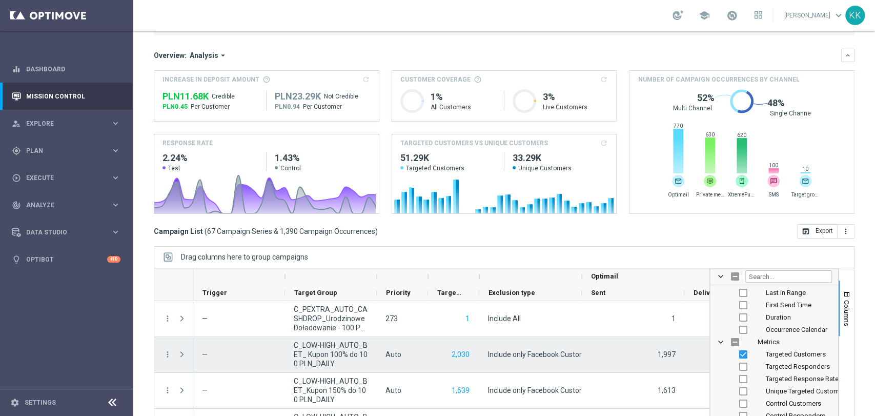
scroll to position [96, 0]
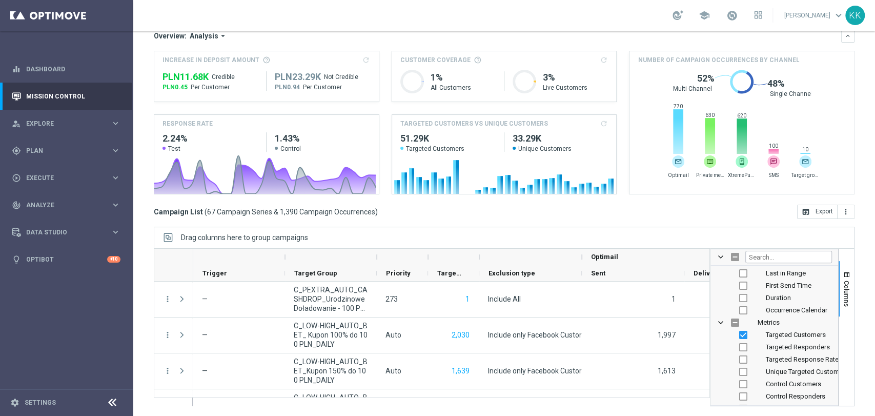
click at [141, 355] on div "Mission Control add Campaign [DATE] [DATE] - [DATE] arrow_back arrow_forward Ca…" at bounding box center [504, 223] width 742 height 385
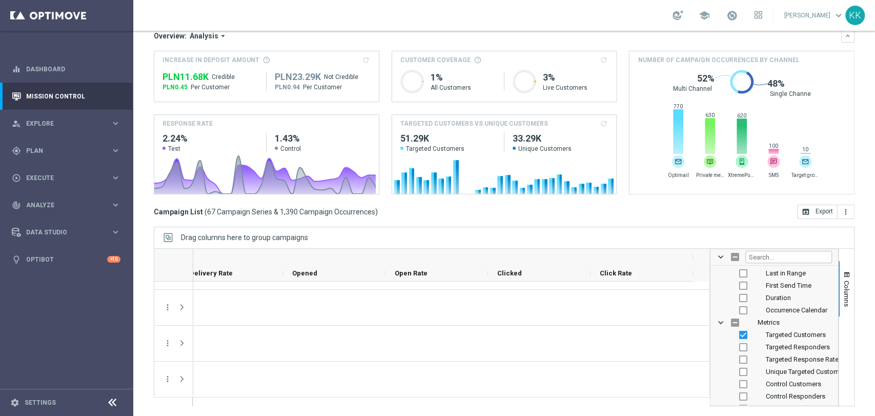
scroll to position [0, 1324]
click at [843, 290] on span "Columns" at bounding box center [847, 293] width 8 height 26
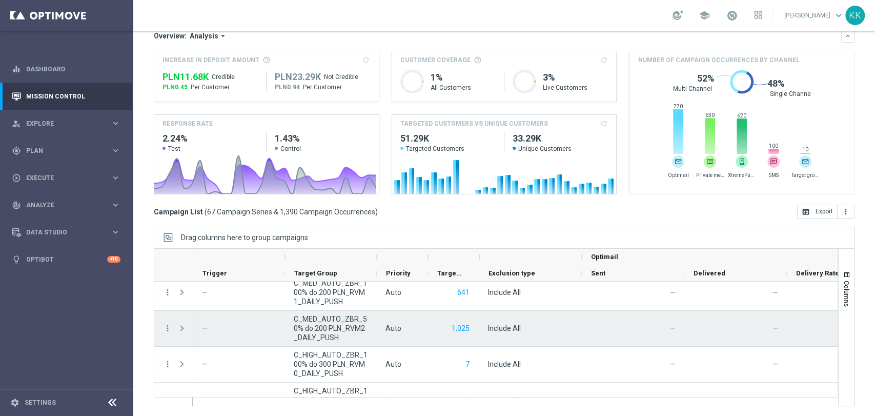
scroll to position [2288, 0]
